Goal: Information Seeking & Learning: Learn about a topic

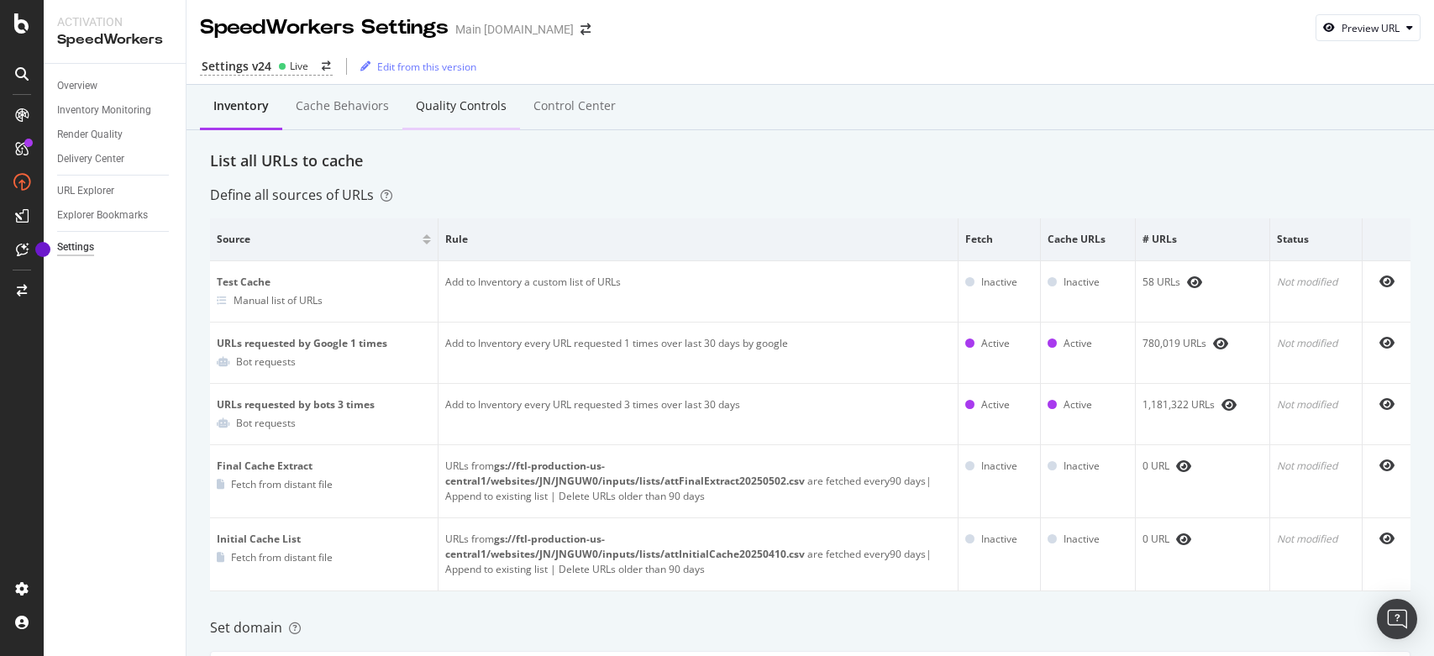
click at [505, 115] on div "Quality Controls" at bounding box center [461, 107] width 118 height 46
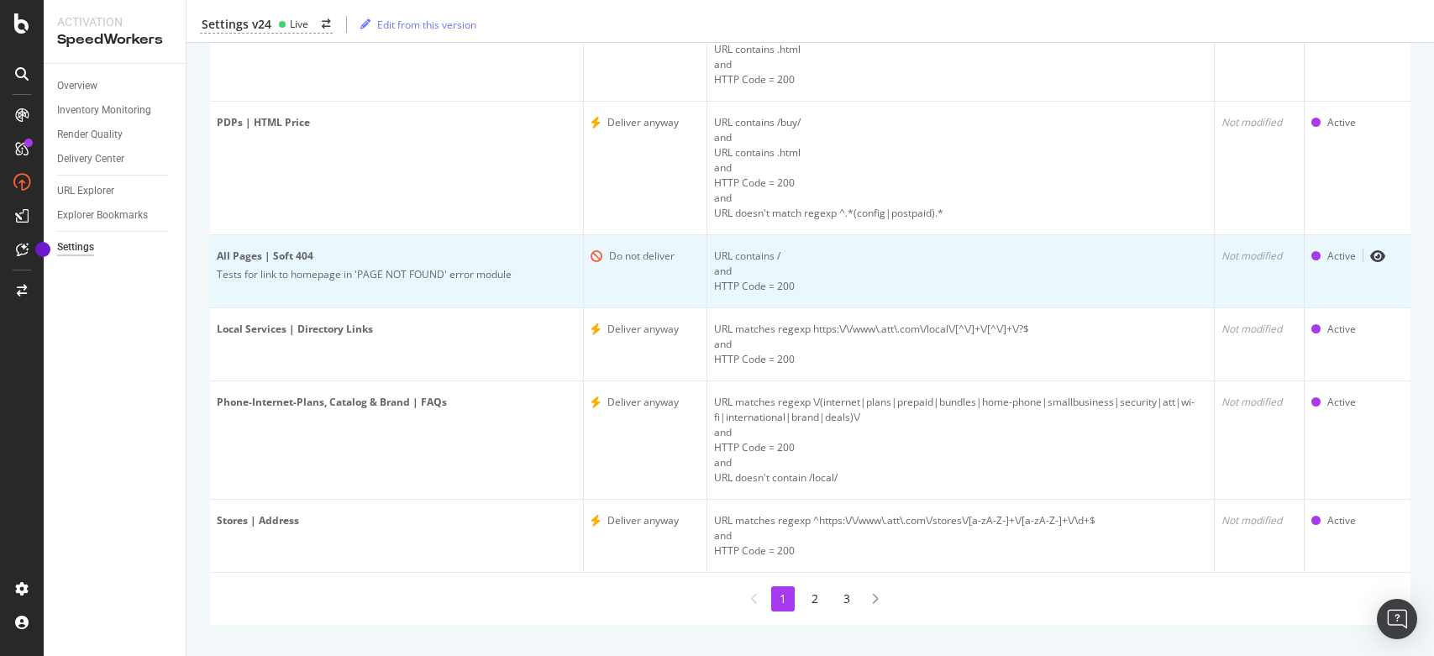
scroll to position [471, 0]
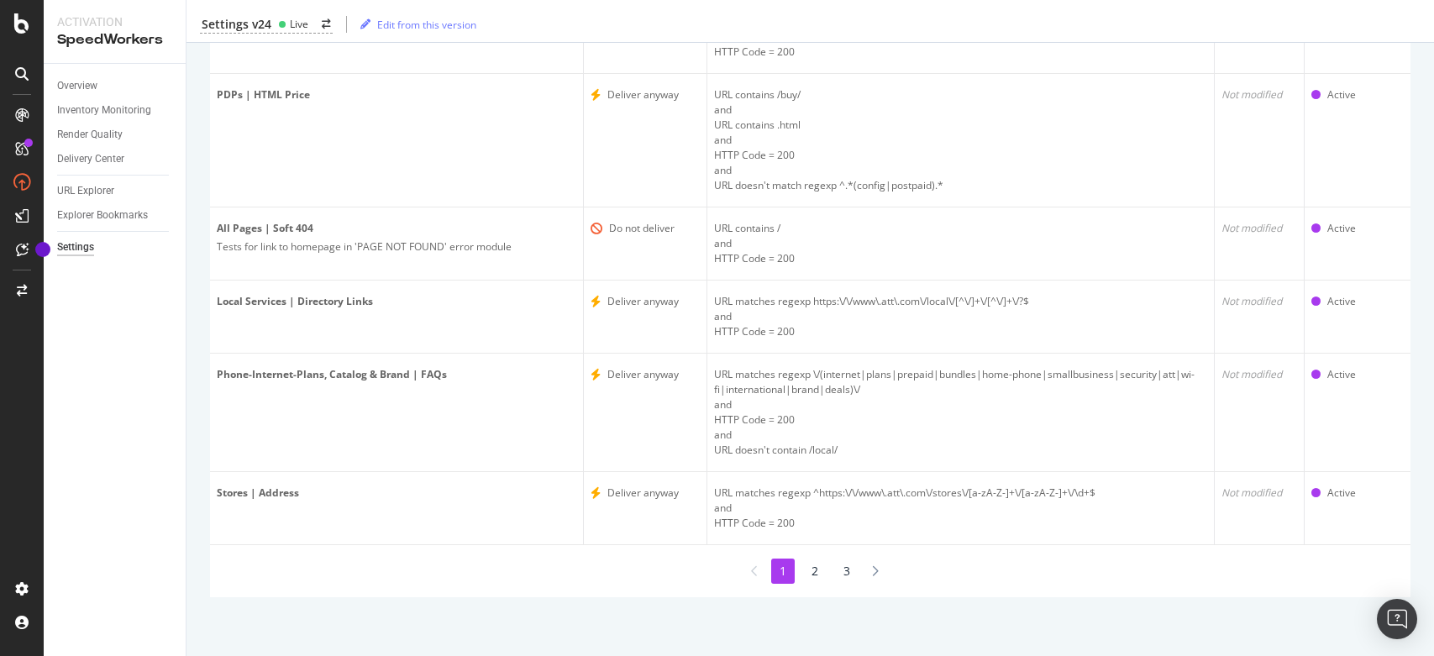
click at [840, 571] on li "3" at bounding box center [847, 571] width 24 height 25
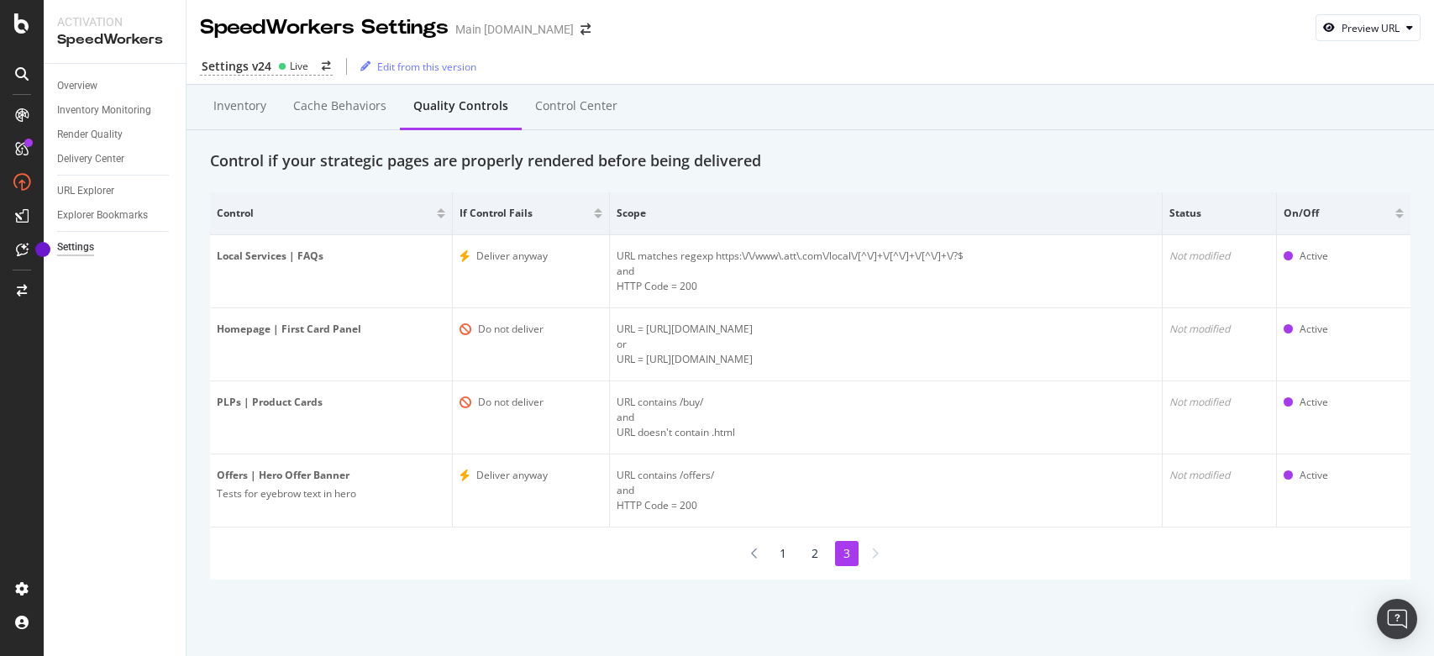
click at [817, 558] on li "2" at bounding box center [815, 553] width 24 height 25
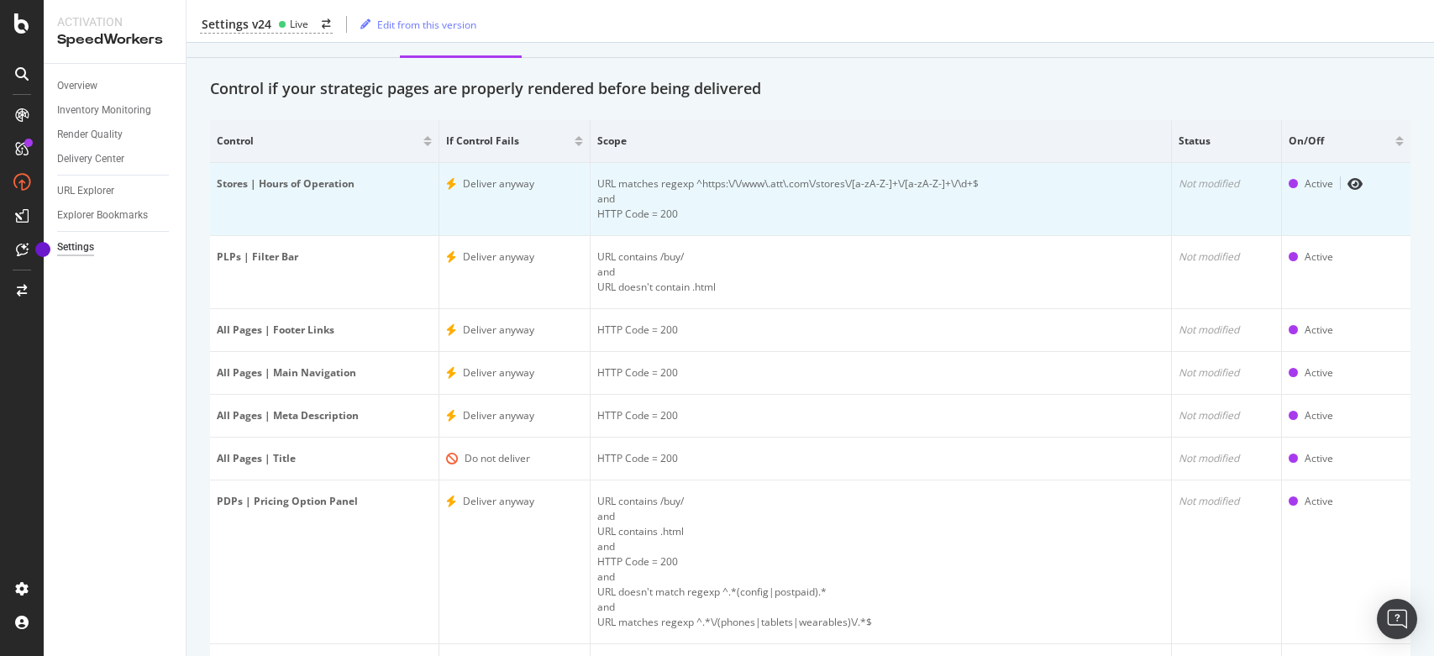
scroll to position [214, 0]
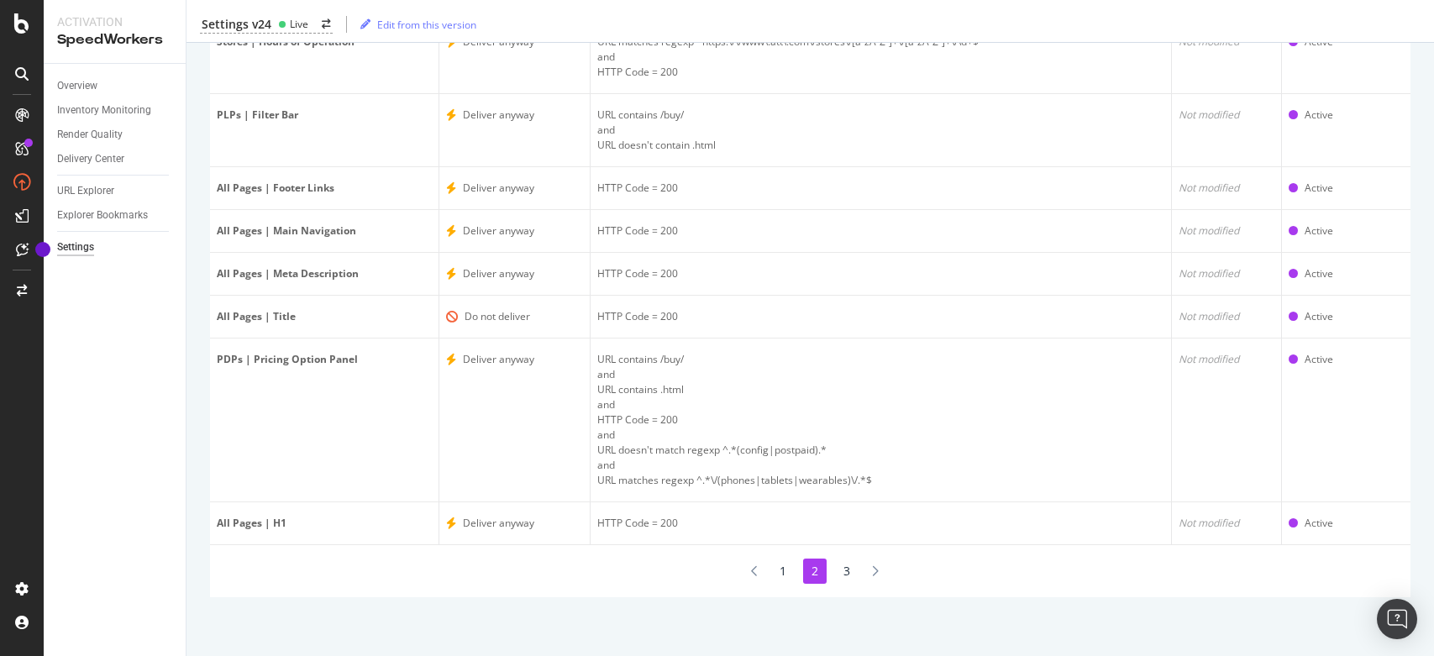
click at [778, 571] on li "1" at bounding box center [783, 571] width 24 height 25
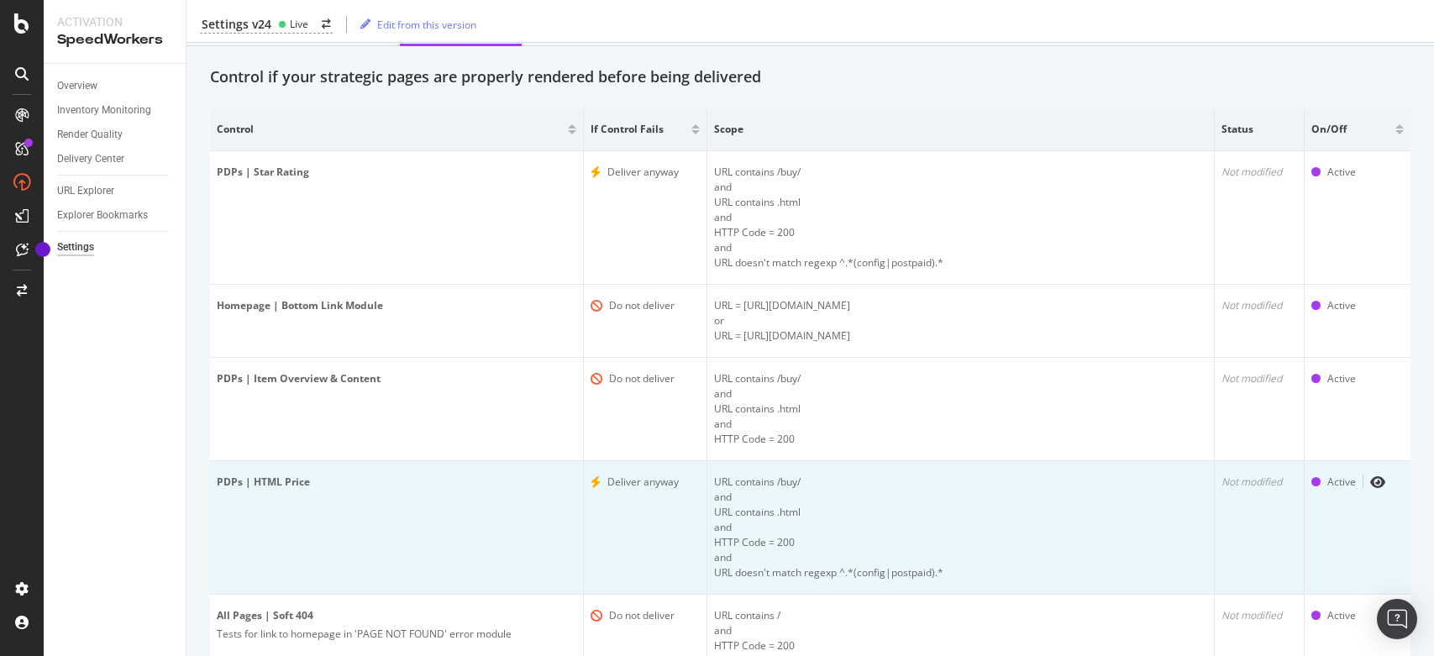
scroll to position [0, 0]
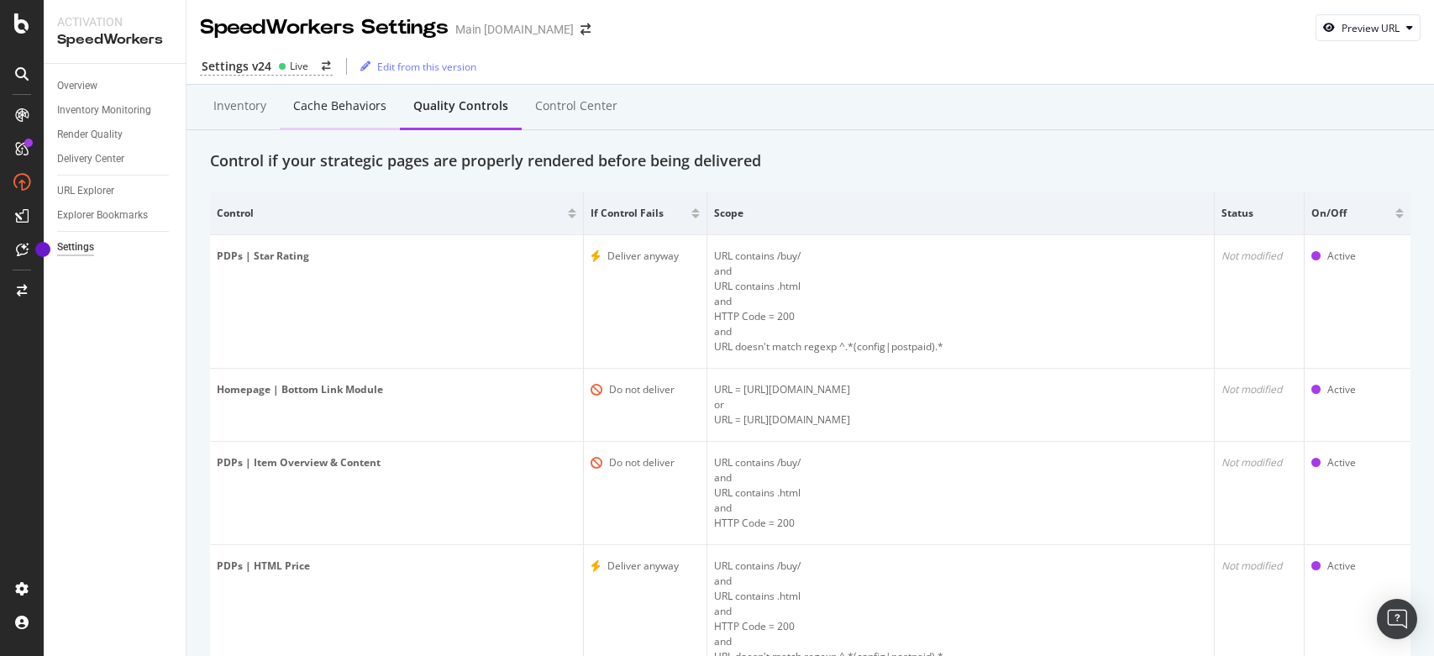
click at [324, 106] on div "Cache behaviors" at bounding box center [339, 105] width 93 height 17
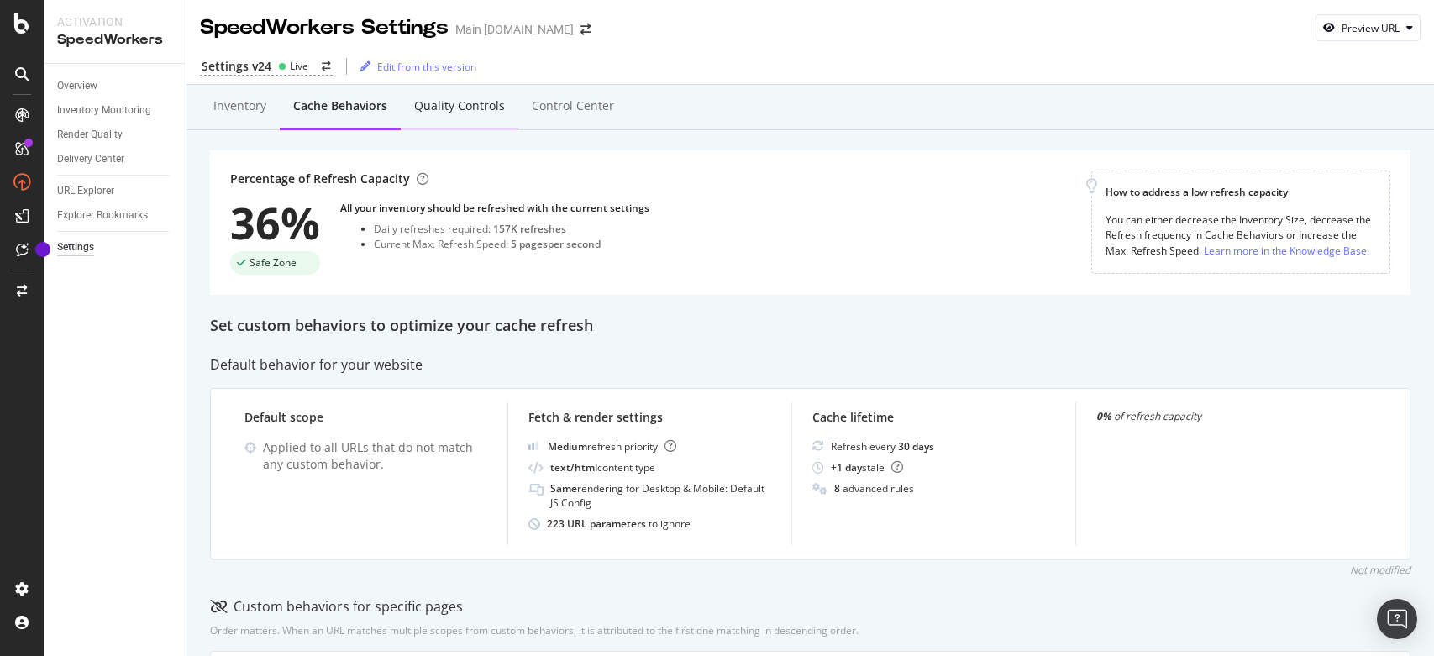
click at [475, 112] on div "Quality Controls" at bounding box center [459, 105] width 91 height 17
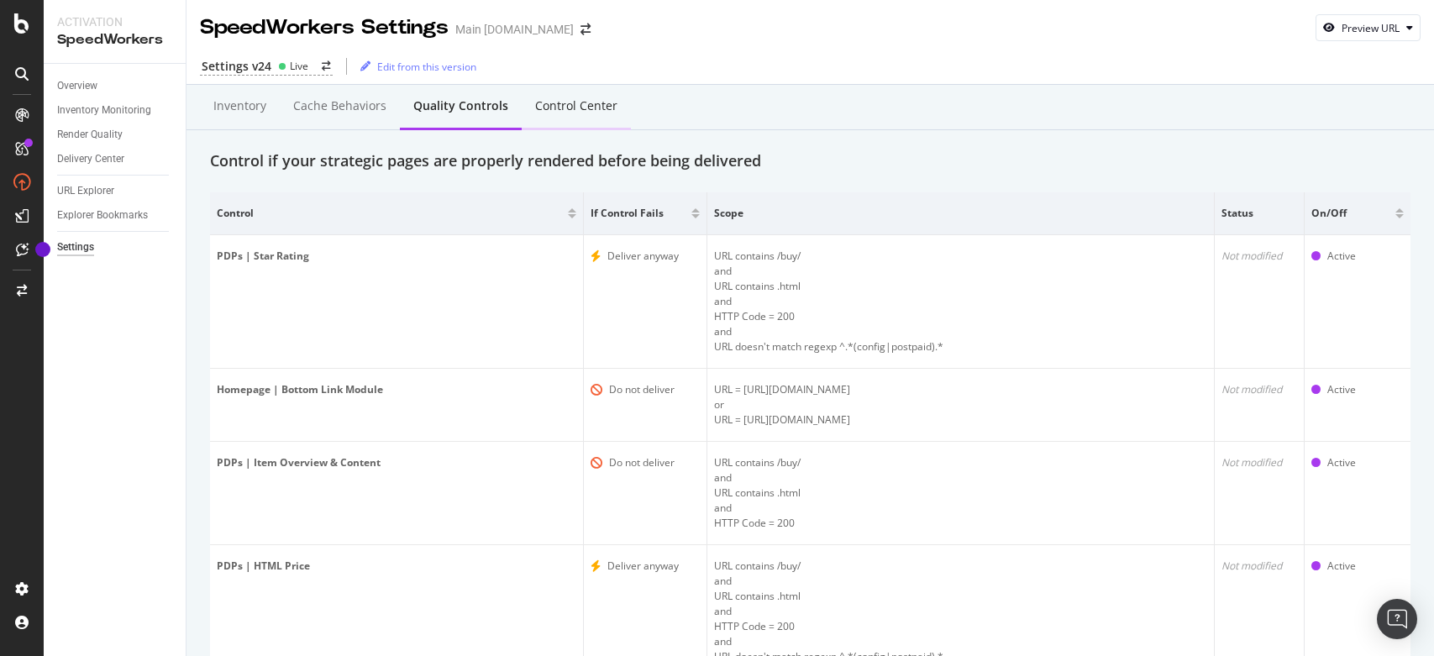
click at [564, 109] on div "Control Center" at bounding box center [576, 105] width 82 height 17
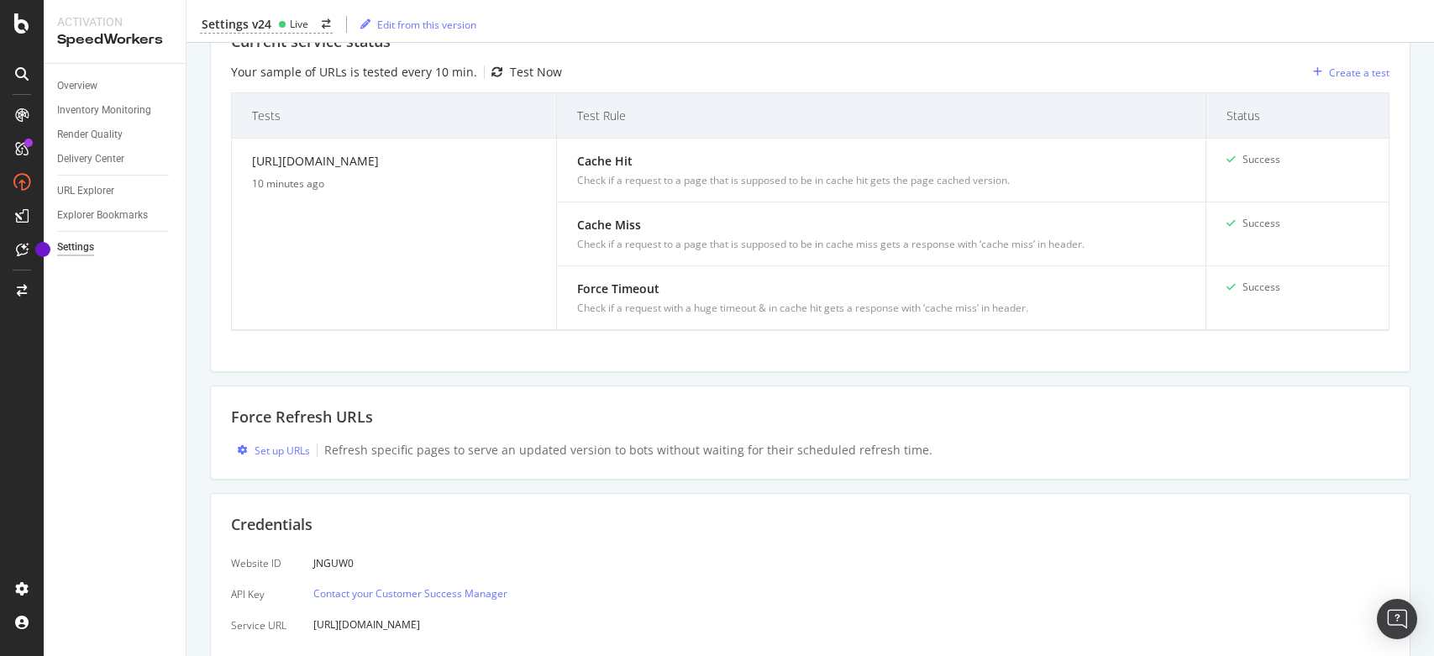
scroll to position [452, 0]
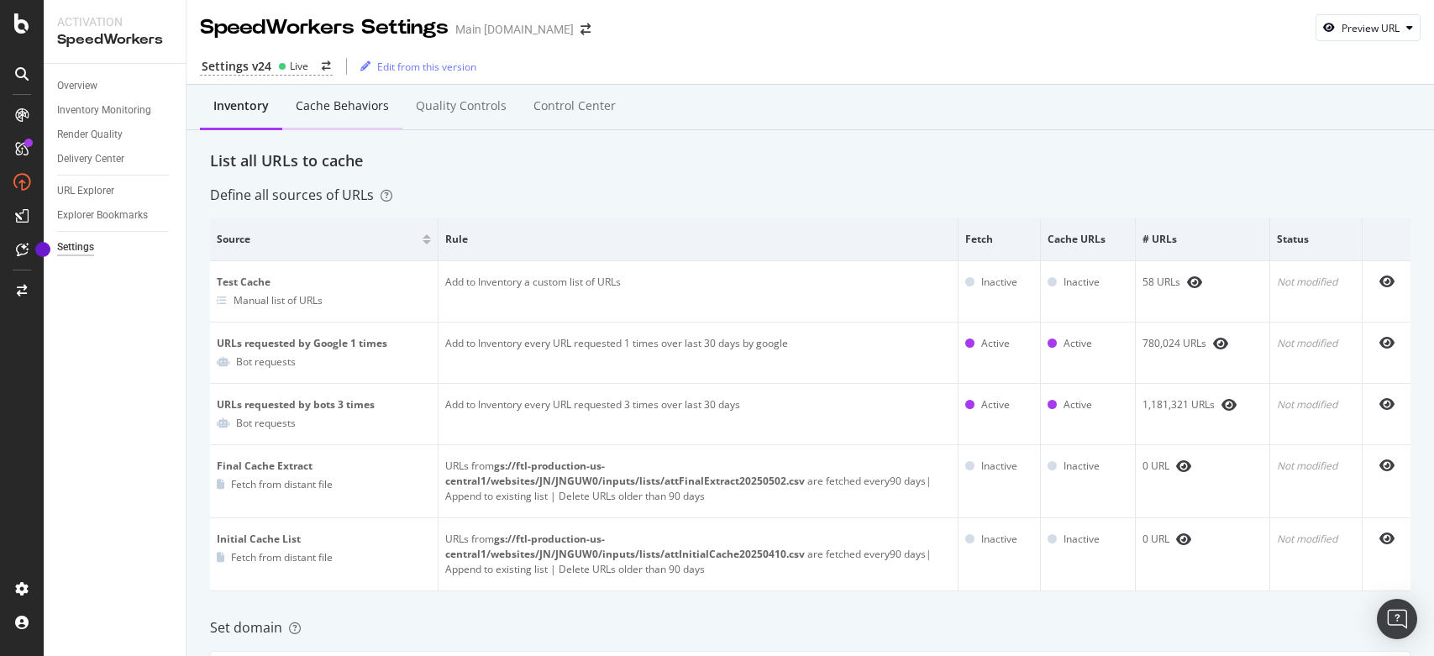
click at [323, 116] on div "Cache behaviors" at bounding box center [342, 107] width 120 height 46
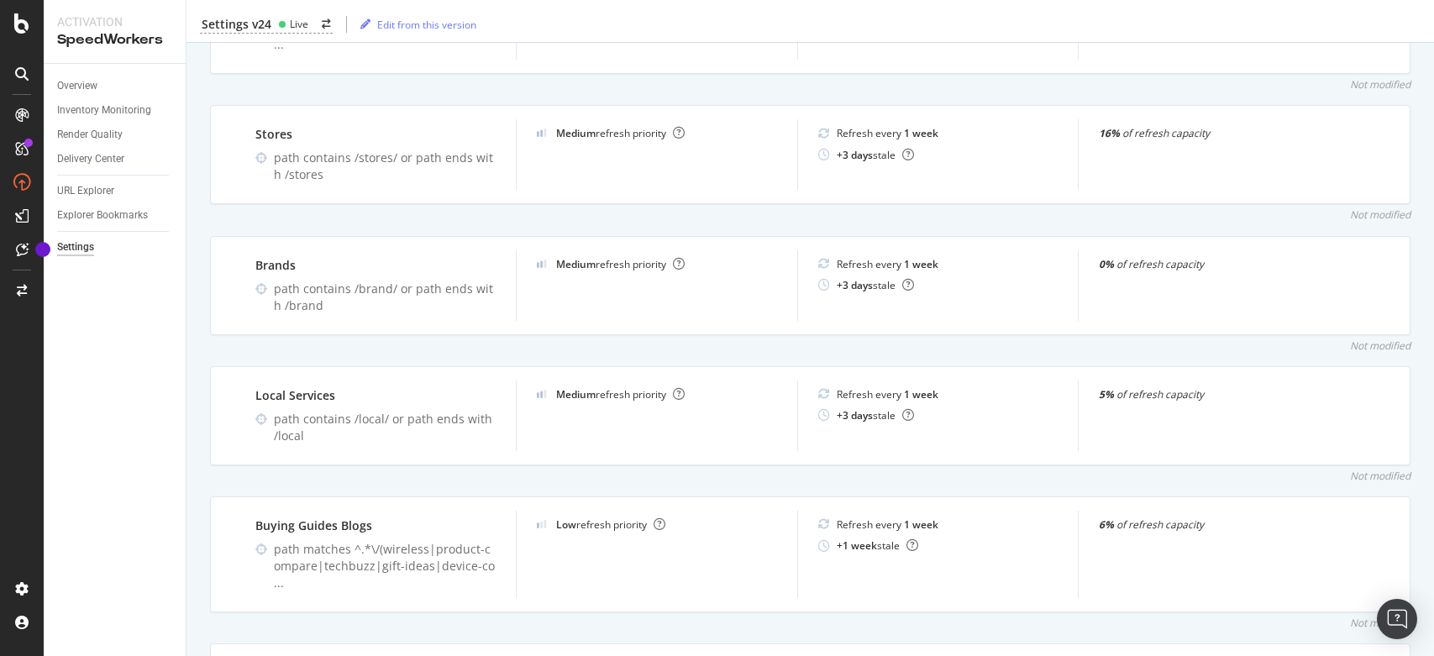
scroll to position [1344, 0]
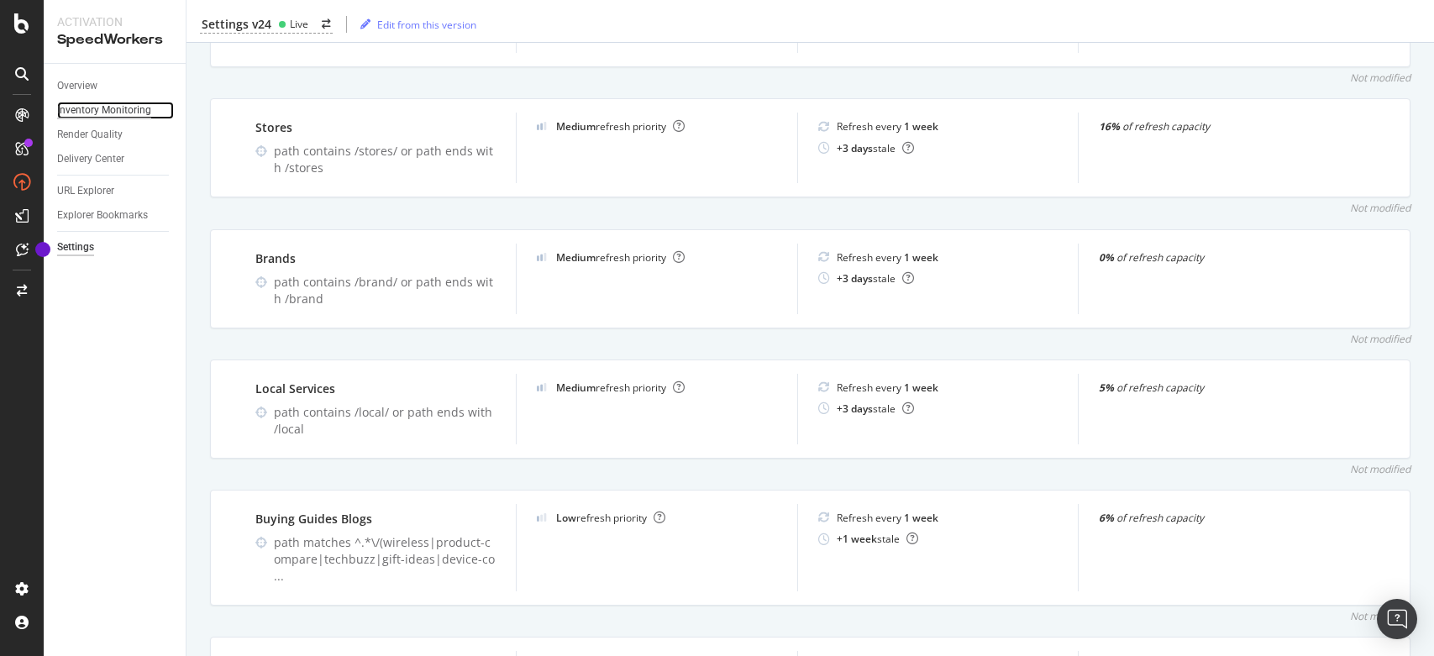
click at [87, 115] on div "Inventory Monitoring" at bounding box center [104, 111] width 94 height 18
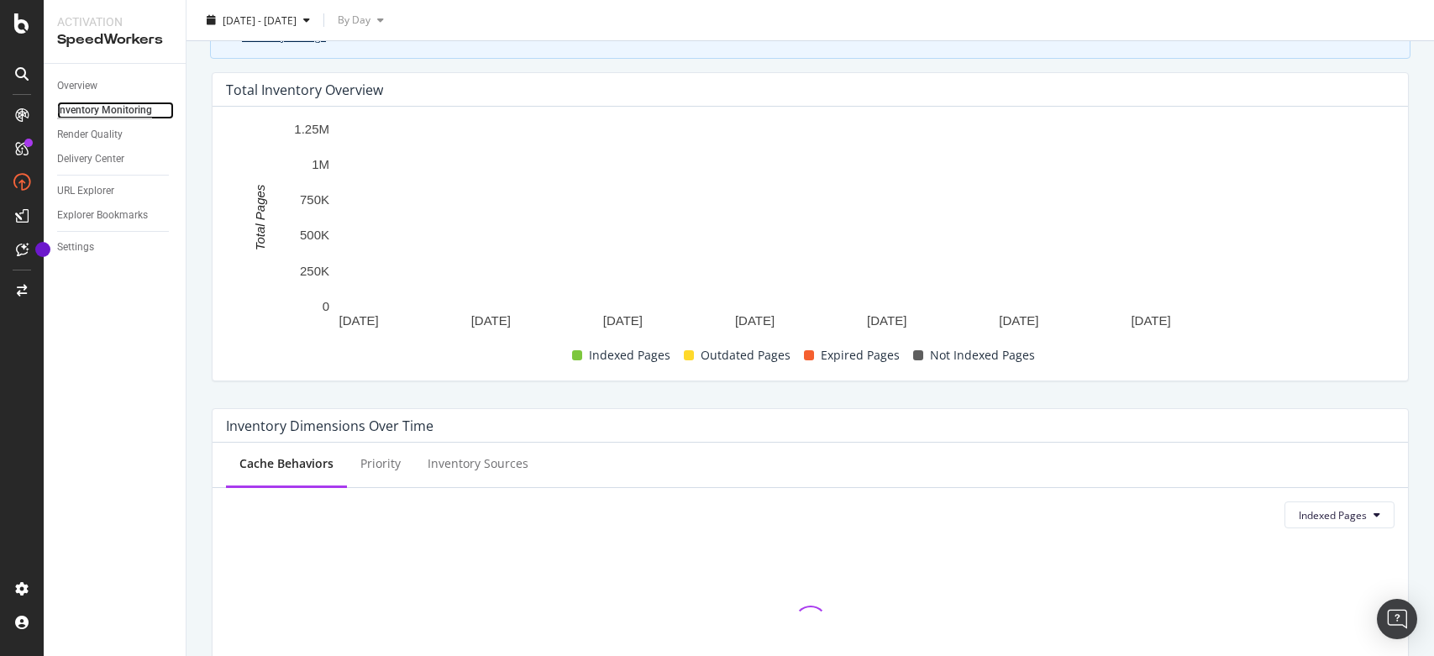
scroll to position [248, 0]
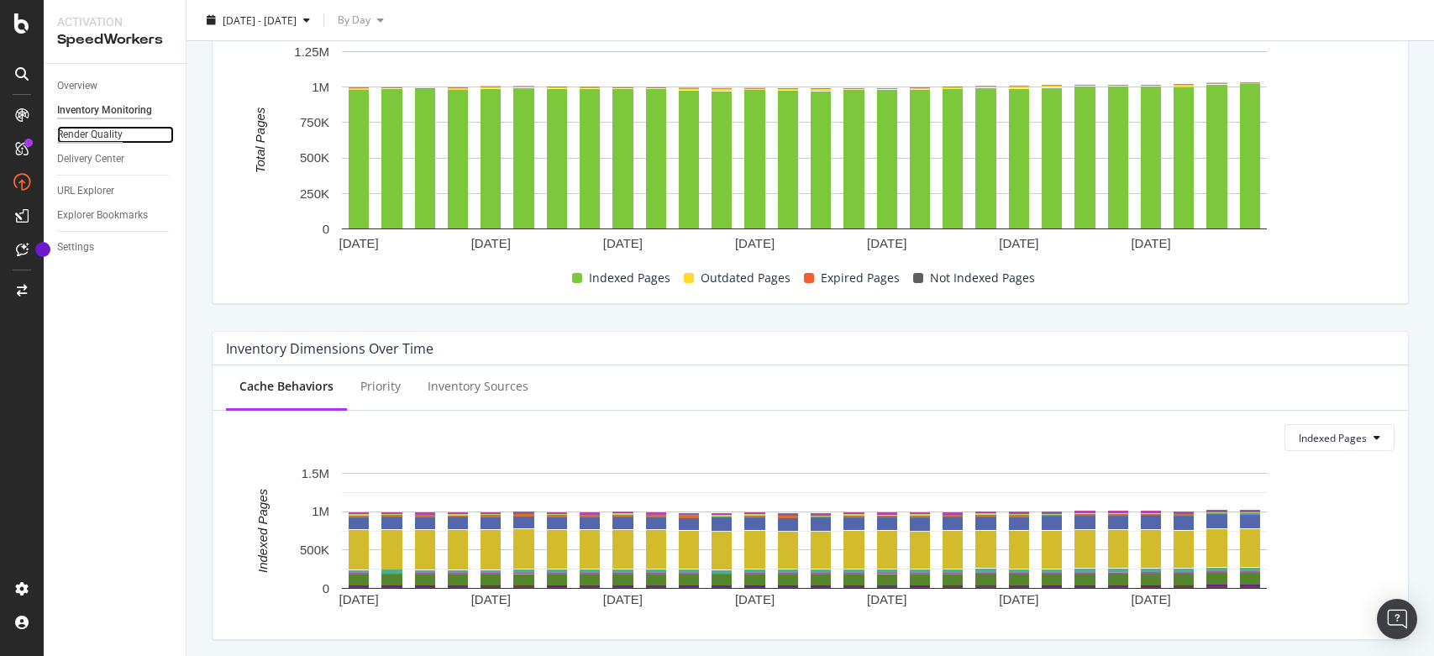
click at [99, 131] on div "Render Quality" at bounding box center [90, 135] width 66 height 18
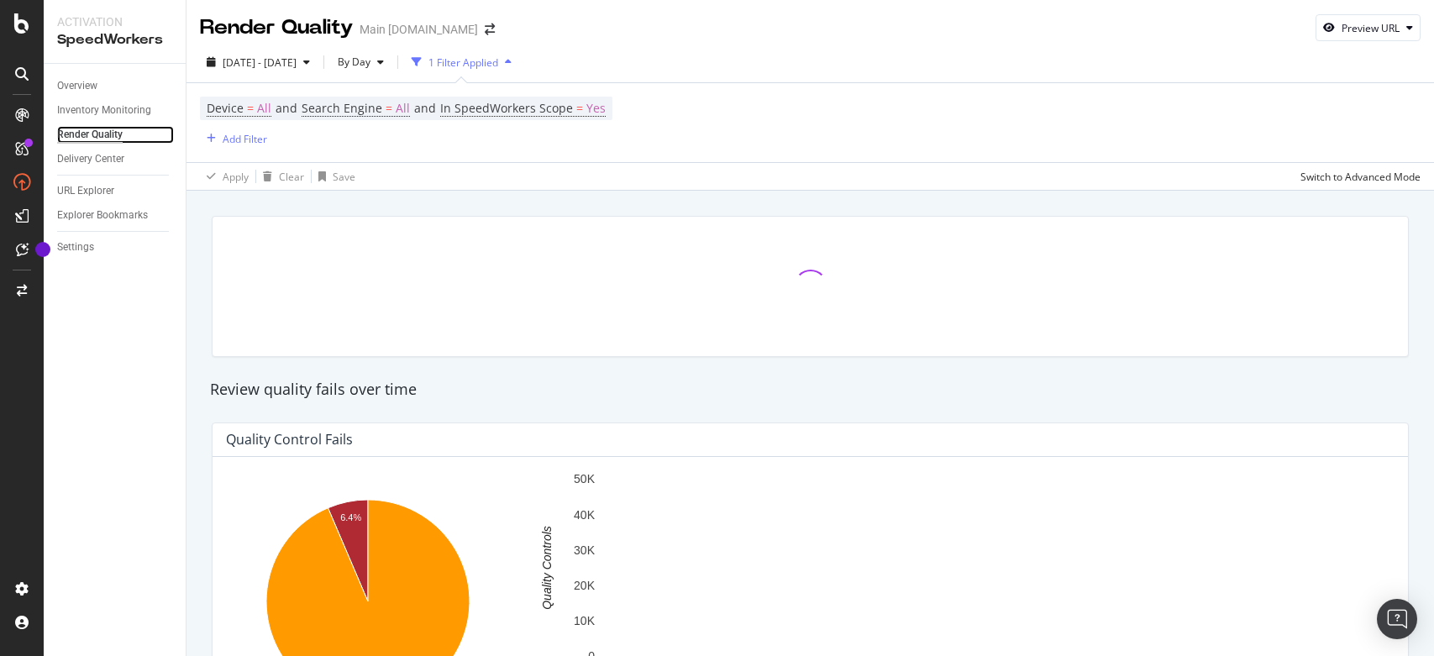
scroll to position [252, 0]
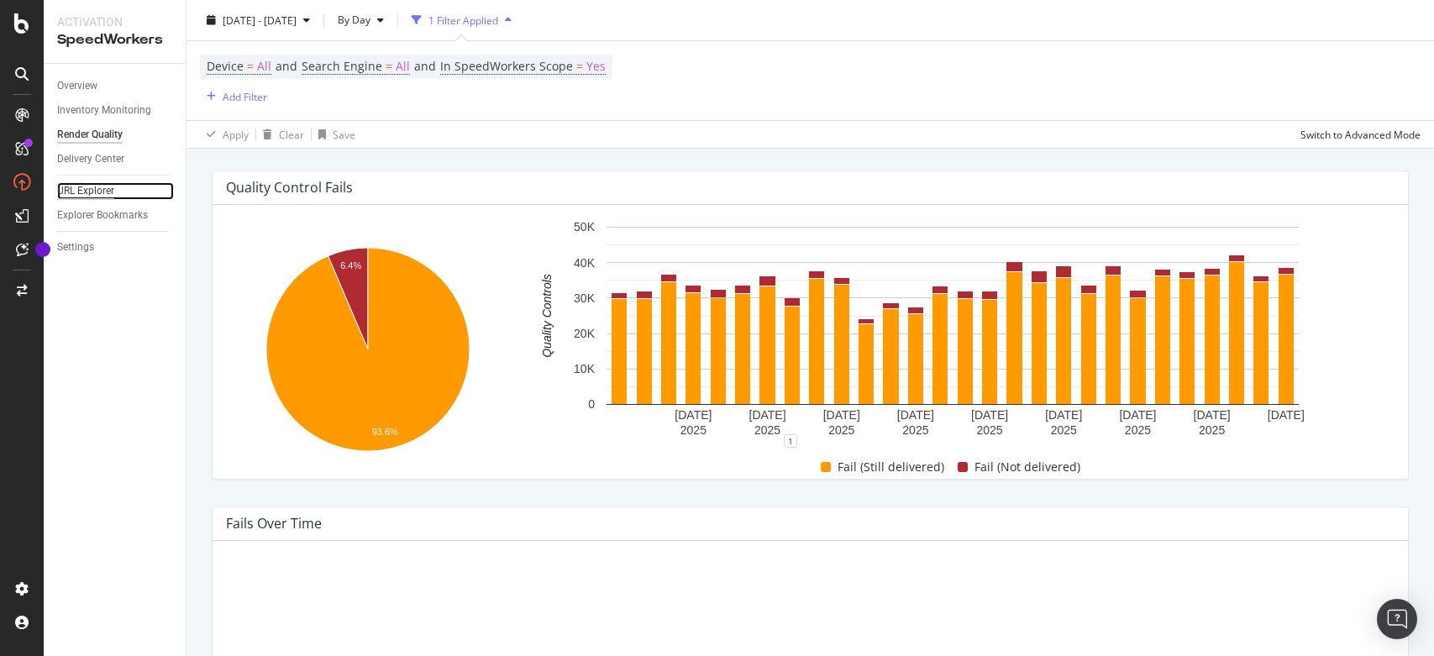
click at [86, 188] on div "URL Explorer" at bounding box center [85, 191] width 57 height 18
